Goal: Information Seeking & Learning: Learn about a topic

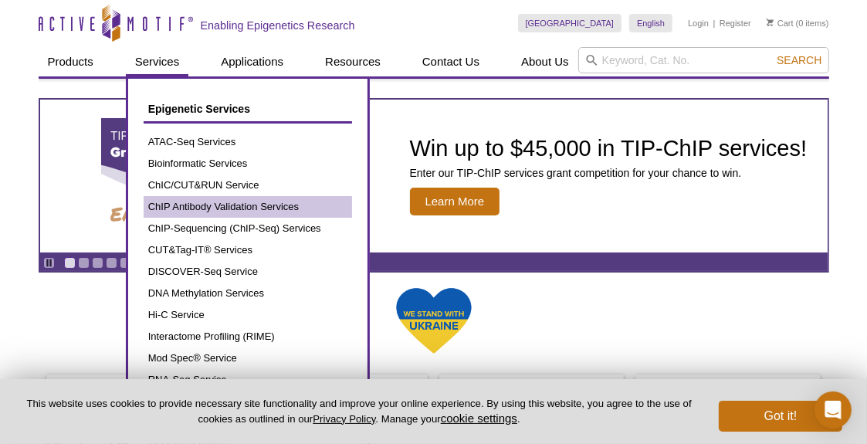
scroll to position [124, 0]
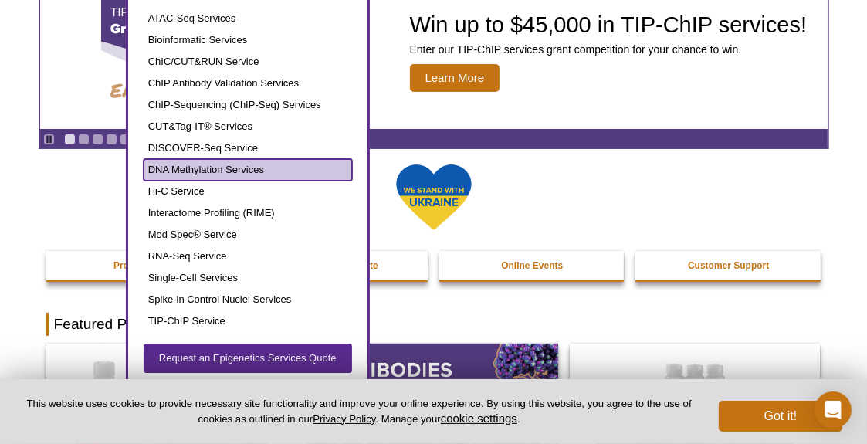
click at [219, 174] on link "DNA Methylation Services" at bounding box center [248, 170] width 208 height 22
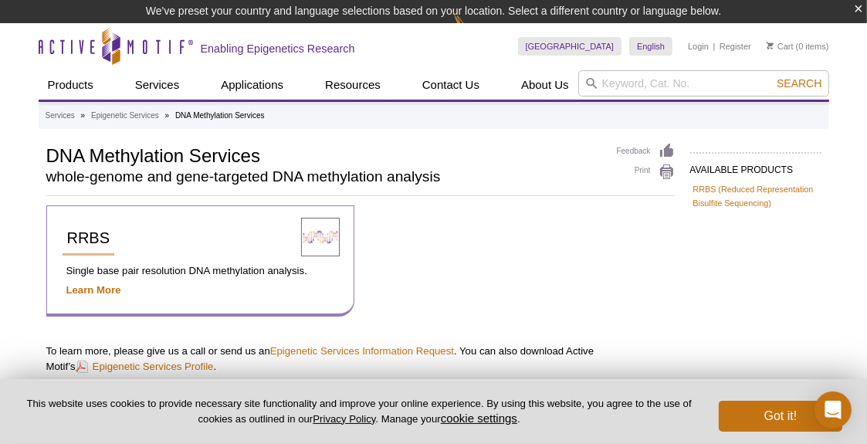
click at [157, 259] on div "RRBS" at bounding box center [173, 245] width 220 height 46
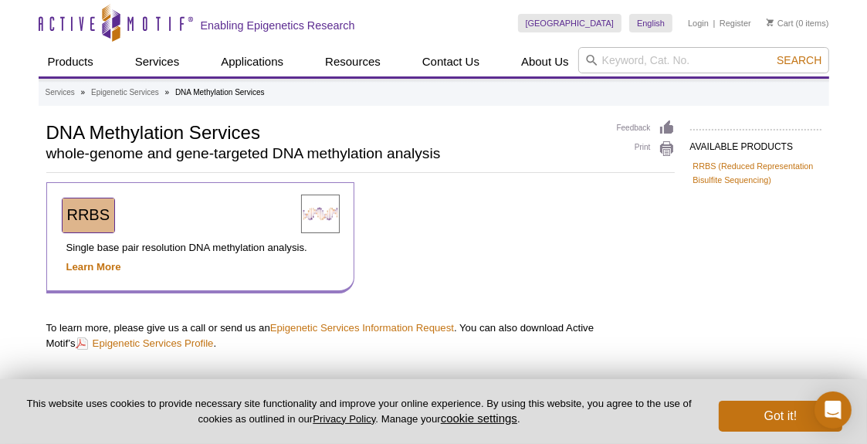
click at [97, 213] on span "RRBS" at bounding box center [88, 214] width 43 height 17
